Goal: Information Seeking & Learning: Understand process/instructions

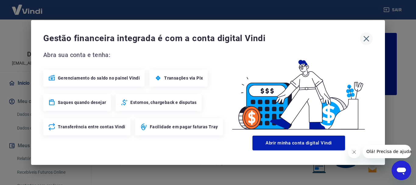
click at [366, 40] on icon "button" at bounding box center [367, 39] width 10 height 10
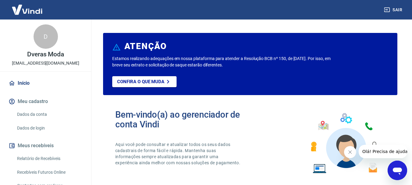
click at [397, 173] on icon "Abrir janela de mensagens" at bounding box center [396, 170] width 11 height 11
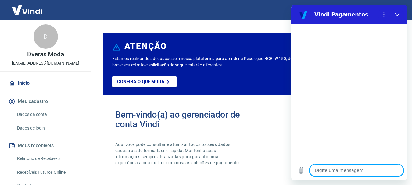
type textarea "c"
type textarea "x"
type textarea "co"
type textarea "x"
type textarea "com"
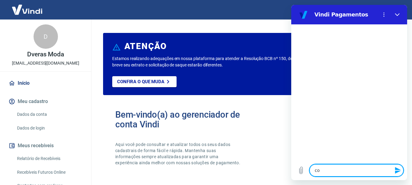
type textarea "x"
type textarea "como"
type textarea "x"
type textarea "como"
type textarea "x"
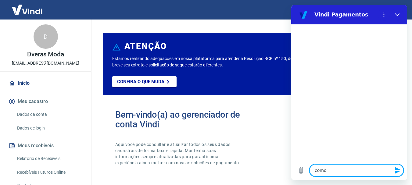
type textarea "como f"
type textarea "x"
type textarea "como fu"
type textarea "x"
type textarea "como fun"
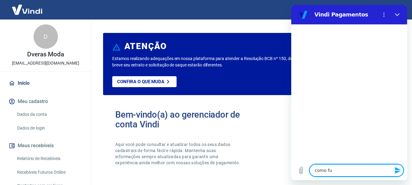
type textarea "x"
type textarea "como func"
type textarea "x"
type textarea "como funci"
type textarea "x"
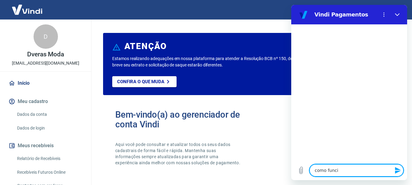
type textarea "como funcio"
type textarea "x"
type textarea "como funcion"
type textarea "x"
type textarea "como funciona"
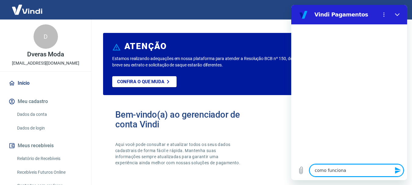
type textarea "x"
type textarea "como funciona"
type textarea "x"
type textarea "como funciona o"
type textarea "x"
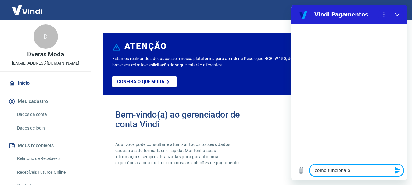
type textarea "como funciona o"
type textarea "x"
type textarea "como funciona o r"
type textarea "x"
type textarea "como funciona o re"
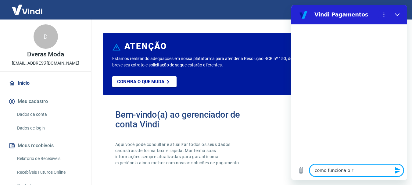
type textarea "x"
type textarea "como funciona o ree"
type textarea "x"
type textarea "como funciona o reem"
type textarea "x"
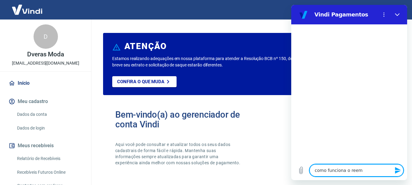
type textarea "como funciona o reemb"
type textarea "x"
type textarea "como funciona o reembo"
type textarea "x"
type textarea "como funciona o reembol"
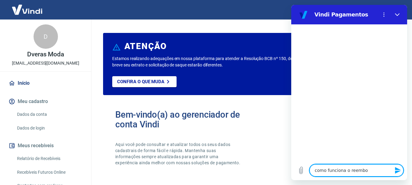
type textarea "x"
type textarea "como funciona o reembols"
type textarea "x"
type textarea "como funciona o reembolso"
type textarea "x"
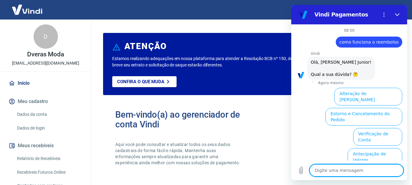
scroll to position [52, 0]
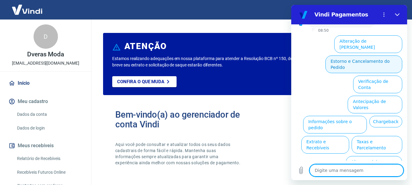
click at [374, 55] on button "Estorno e Cancelamento do Pedido" at bounding box center [363, 64] width 77 height 18
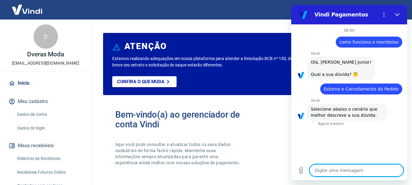
scroll to position [69, 0]
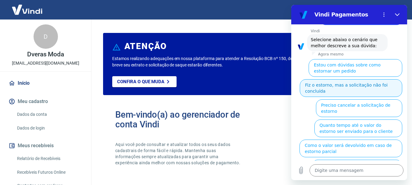
click at [364, 83] on button "Fiz o estorno, mas a solicitação não foi concluída" at bounding box center [350, 88] width 102 height 18
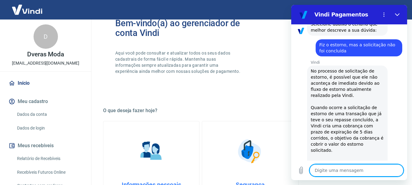
scroll to position [0, 0]
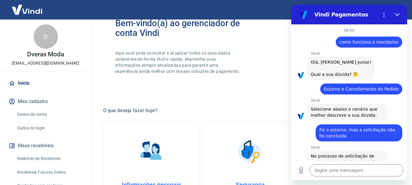
type textarea "x"
